Goal: Task Accomplishment & Management: Manage account settings

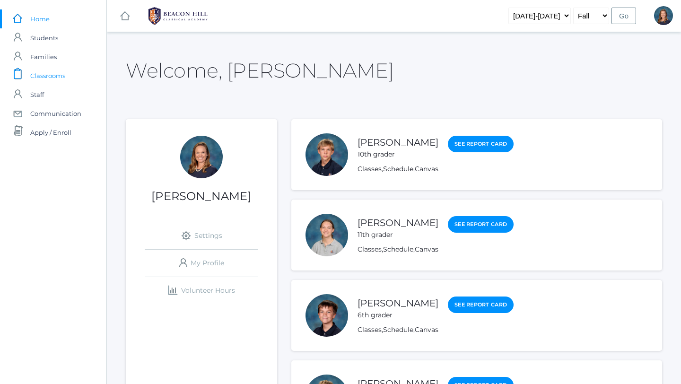
click at [50, 77] on span "Classrooms" at bounding box center [47, 75] width 35 height 19
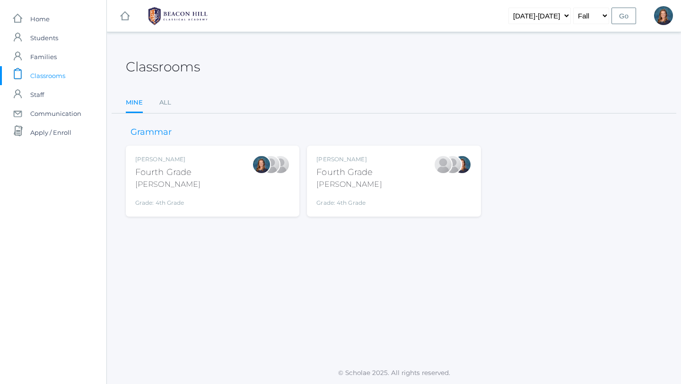
click at [245, 172] on div "[PERSON_NAME] Fourth Grade [PERSON_NAME] Grade: 4th Grade 04LA" at bounding box center [212, 181] width 155 height 52
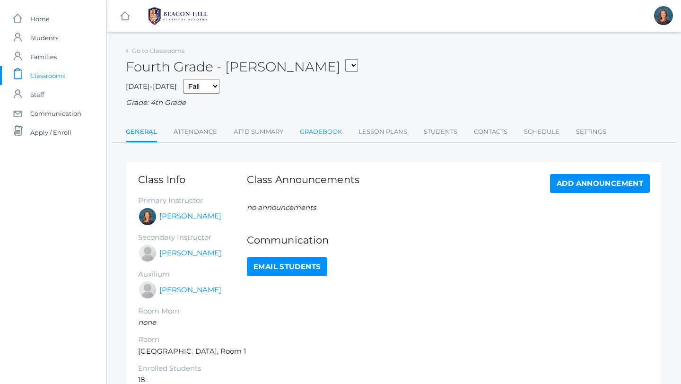
click at [326, 129] on link "Gradebook" at bounding box center [321, 131] width 42 height 19
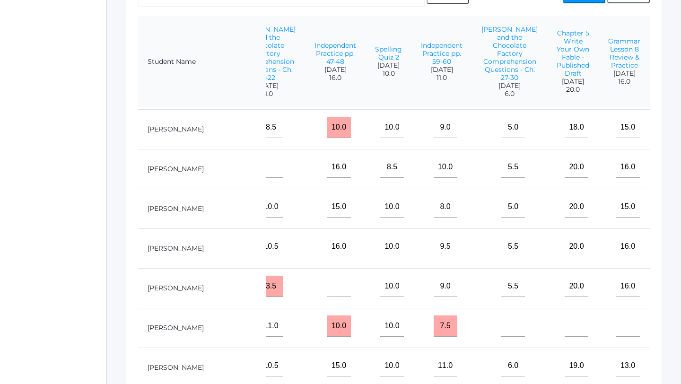
scroll to position [156, 707]
click at [564, 285] on input"] "20.0" at bounding box center [576, 286] width 24 height 21
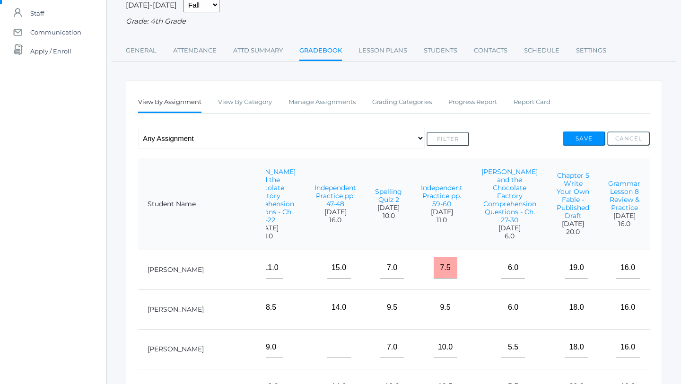
scroll to position [17, 0]
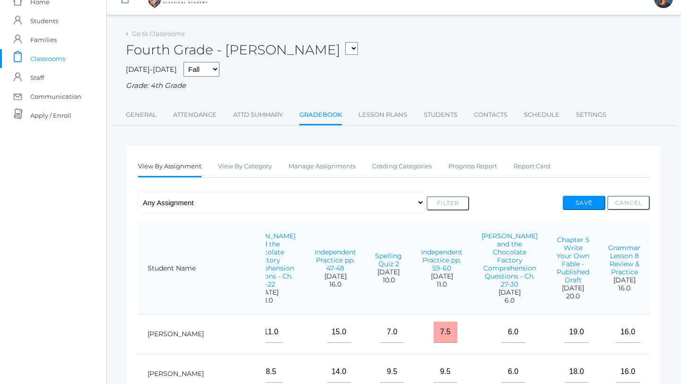
type input"] "19.0"
click at [576, 204] on button "Save" at bounding box center [583, 203] width 43 height 14
